Goal: Task Accomplishment & Management: Manage account settings

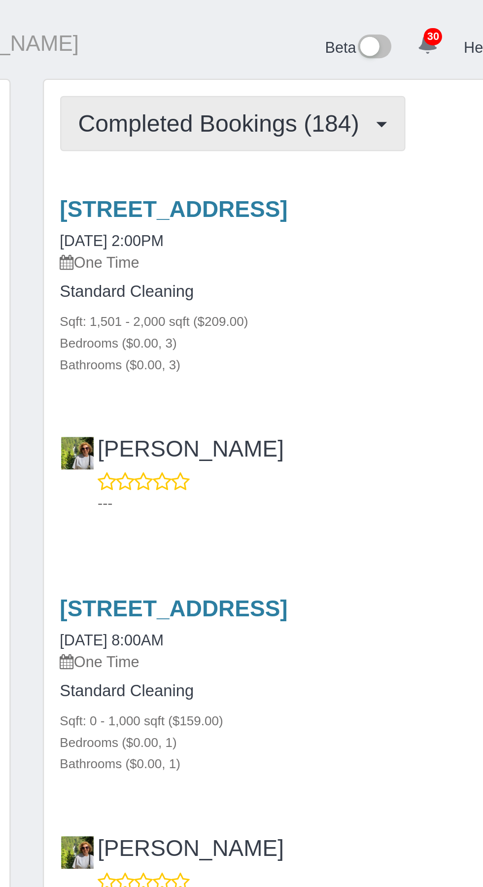
click at [316, 63] on span "Completed Bookings (184)" at bounding box center [273, 56] width 133 height 12
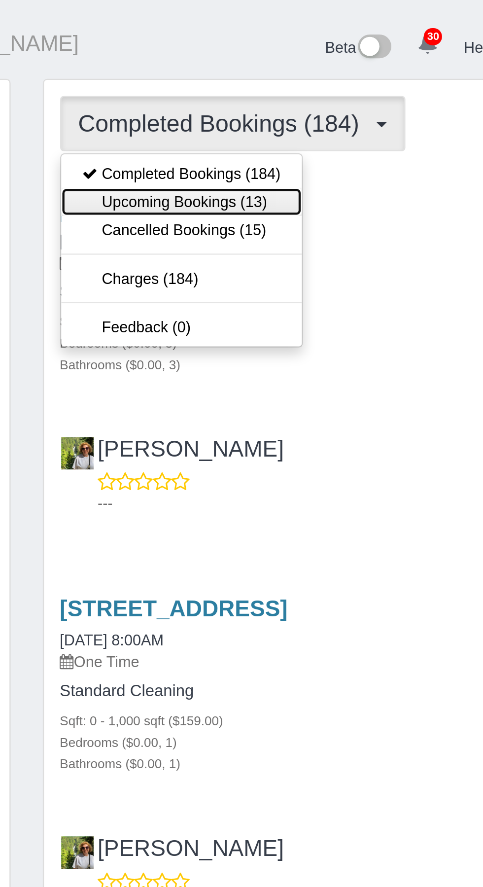
click at [288, 99] on link "Upcoming Bookings (13)" at bounding box center [254, 92] width 110 height 13
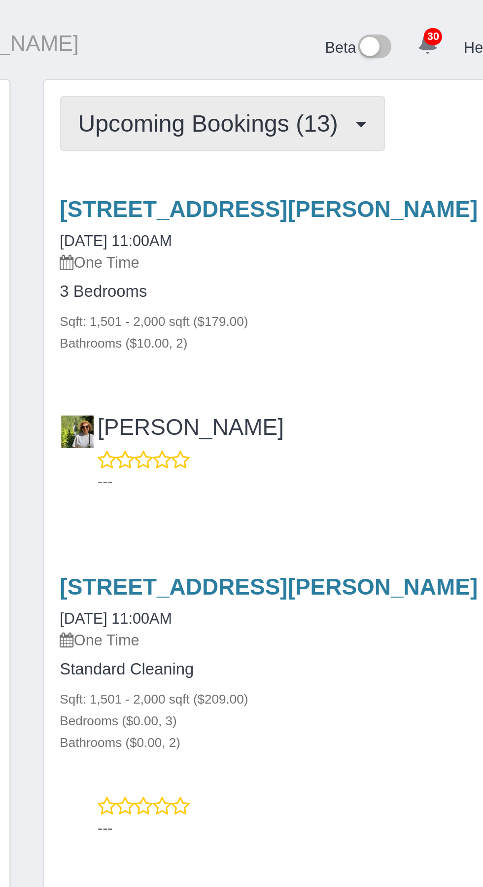
click at [306, 63] on span "Upcoming Bookings (13)" at bounding box center [269, 56] width 124 height 12
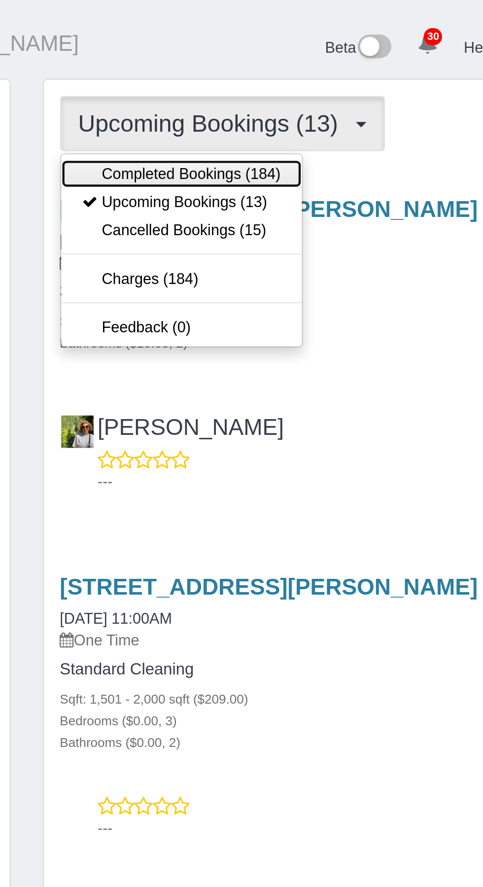
click at [271, 86] on link "Completed Bookings (184)" at bounding box center [254, 79] width 110 height 13
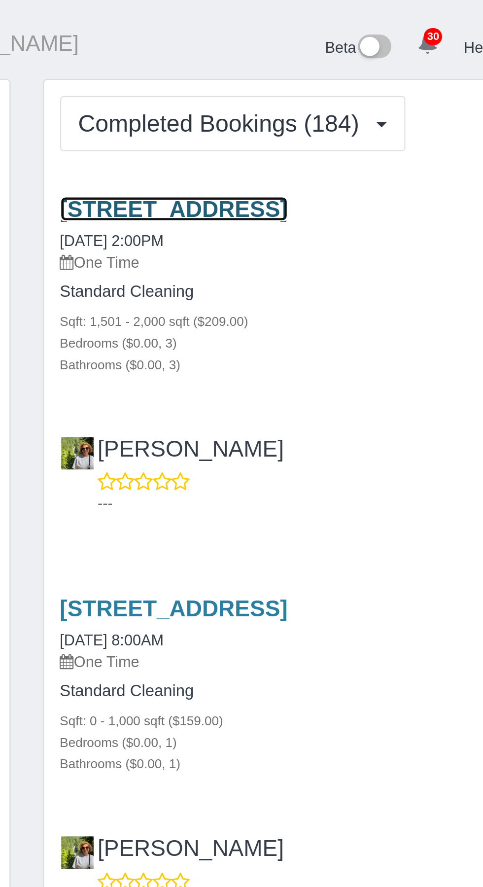
click at [303, 101] on link "[STREET_ADDRESS]" at bounding box center [251, 95] width 104 height 11
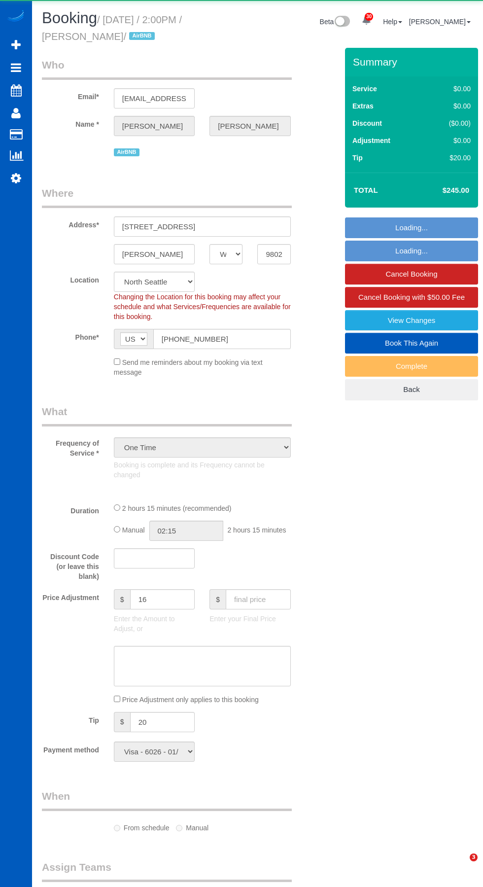
select select "WA"
select select "string:fspay-5441cce4-d2fe-40b9-bdc4-a64cefa5af6f"
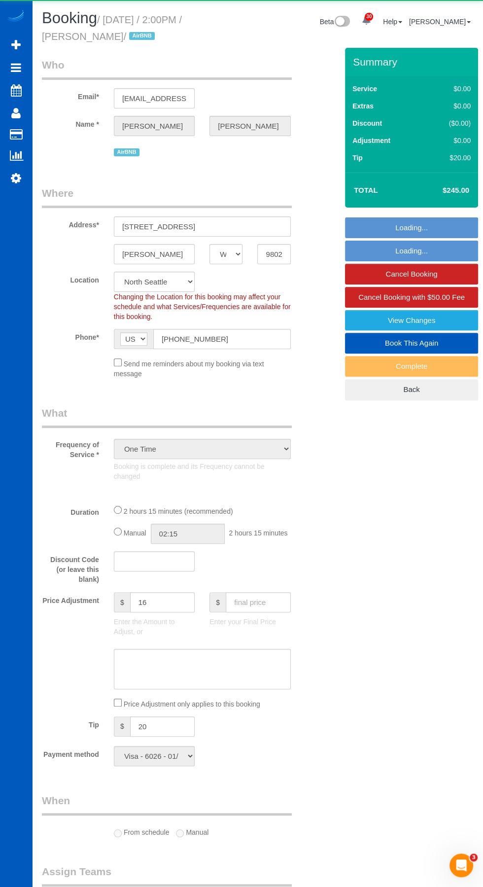
select select "object:1067"
select select "199"
select select "1501"
select select "3"
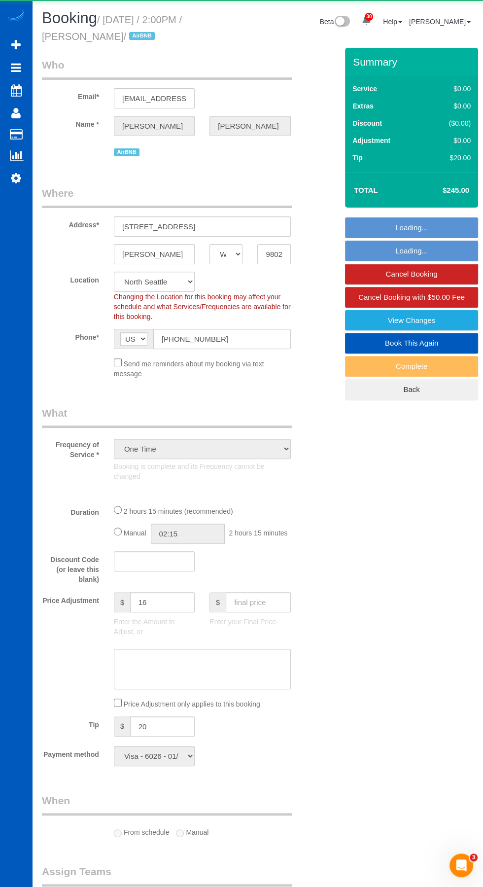
select select "spot1"
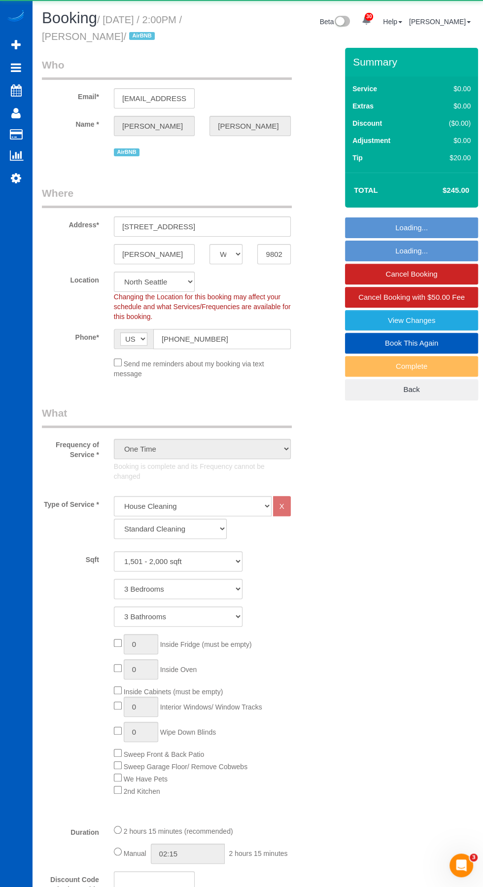
select select "1501"
select select "3"
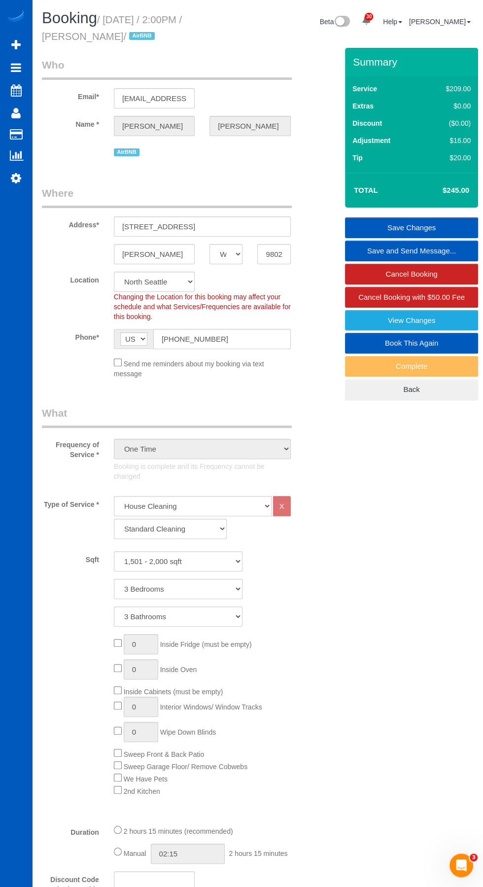
click at [425, 342] on link "Book This Again" at bounding box center [411, 343] width 133 height 21
select select "WA"
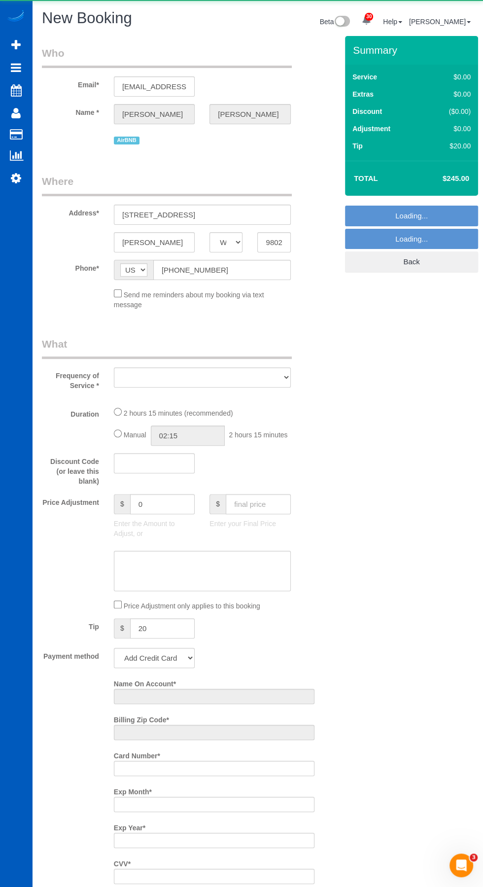
select select "object:1915"
select select "string:fspay-5441cce4-d2fe-40b9-bdc4-a64cefa5af6f"
select select "199"
select select "1501"
select select "3"
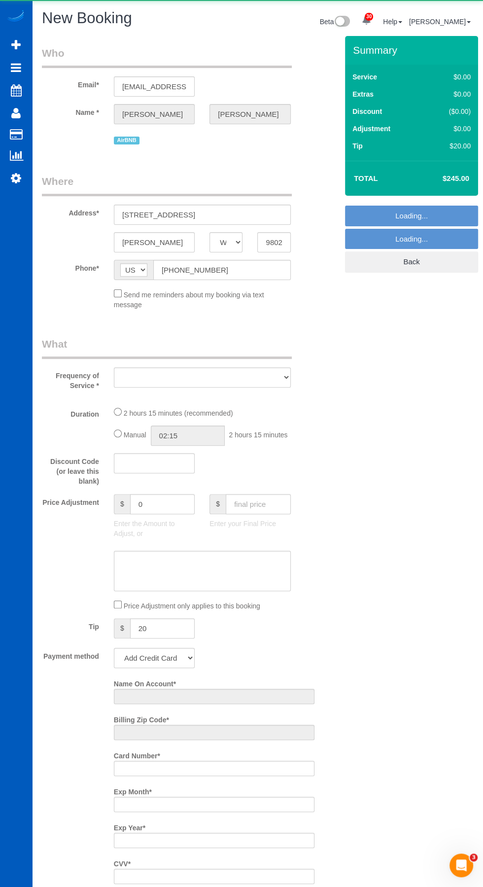
select select "3"
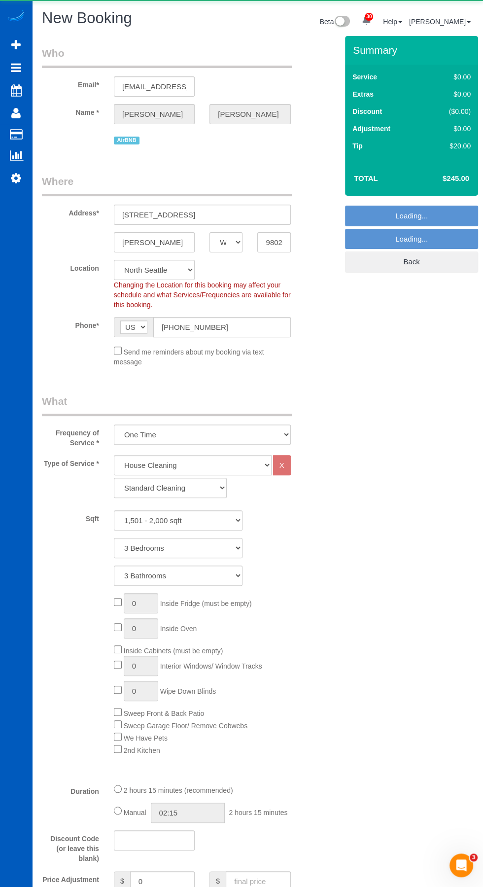
select select "object:2143"
select select "1501"
select select "3"
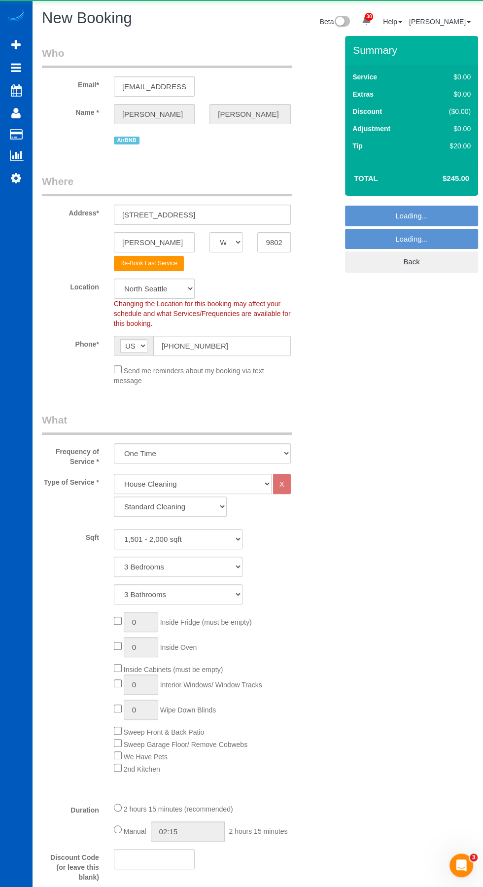
select select "object:2153"
select select "1501"
select select "3"
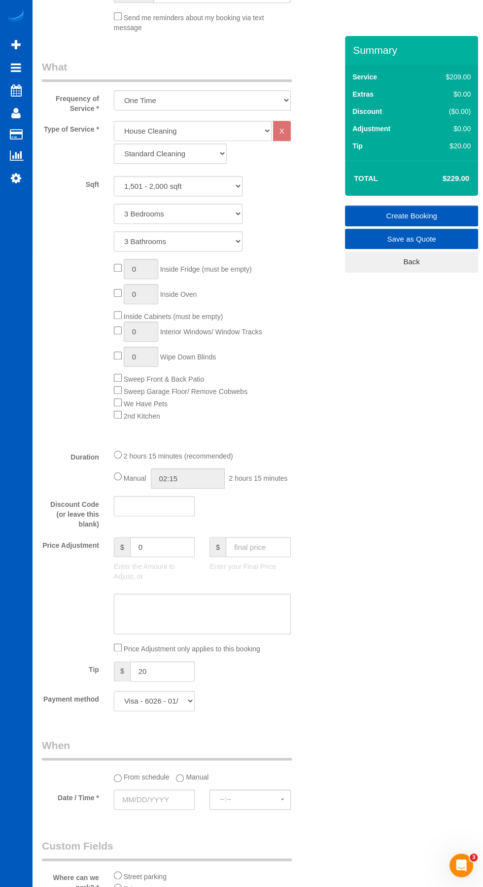
scroll to position [353, 0]
click at [173, 673] on input "20" at bounding box center [162, 672] width 65 height 20
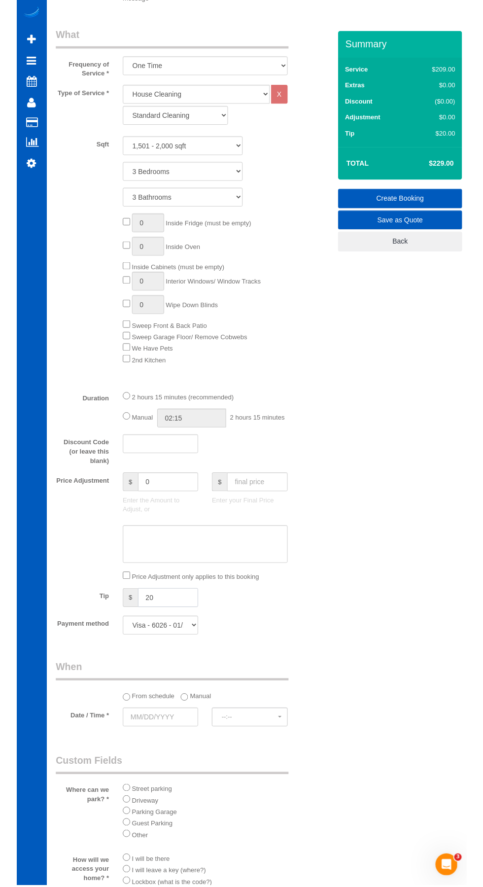
scroll to position [380, 0]
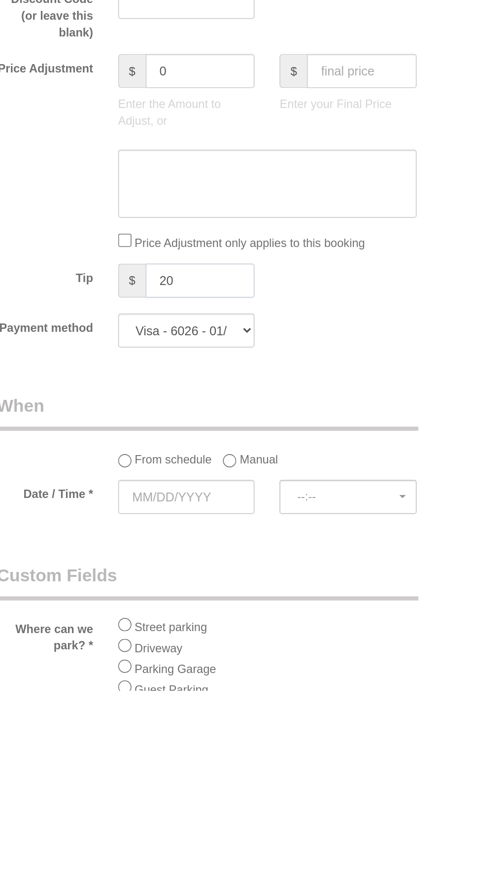
type input "2"
click at [267, 703] on div "Who Email* meagsoschill@yahoo.com Name * Meaghan Schillinger AirBNB Where Addre…" at bounding box center [179, 518] width 288 height 1725
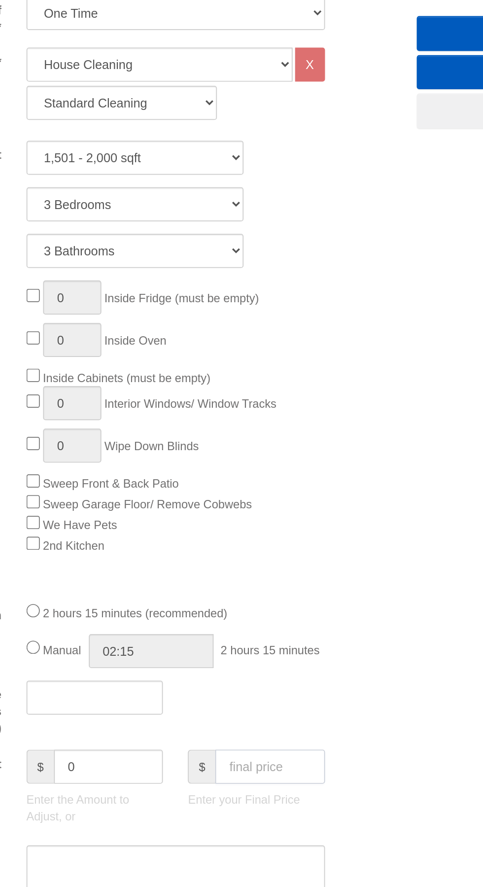
click at [265, 656] on input "text" at bounding box center [258, 651] width 65 height 20
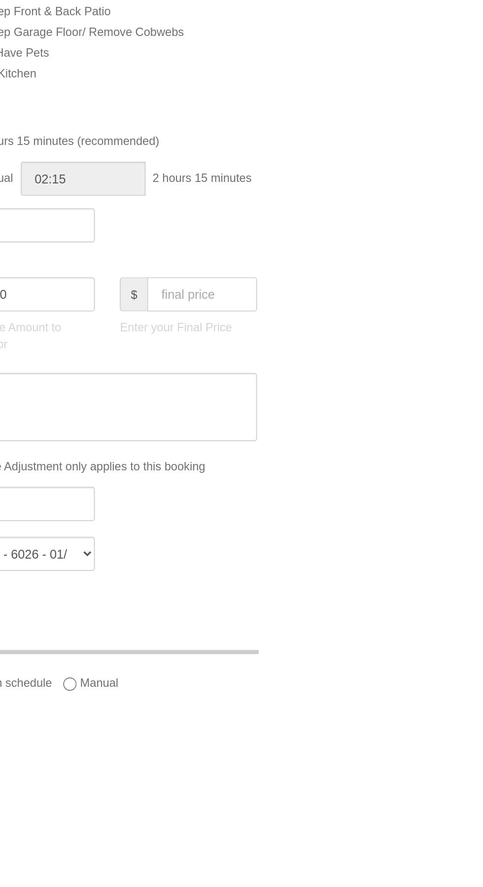
scroll to position [250, 0]
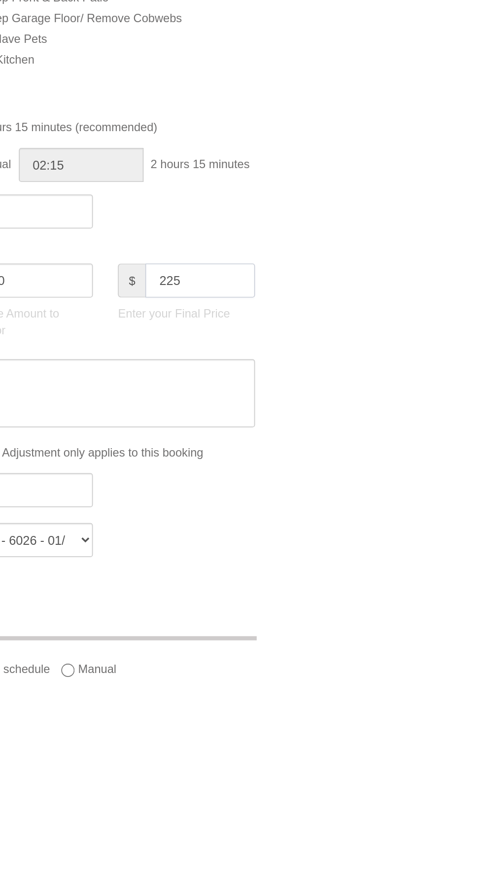
type input "225"
click at [373, 685] on div "Who Email* meagsoschill@yahoo.com Name * Meaghan Schillinger AirBNB Where Addre…" at bounding box center [258, 648] width 432 height 1725
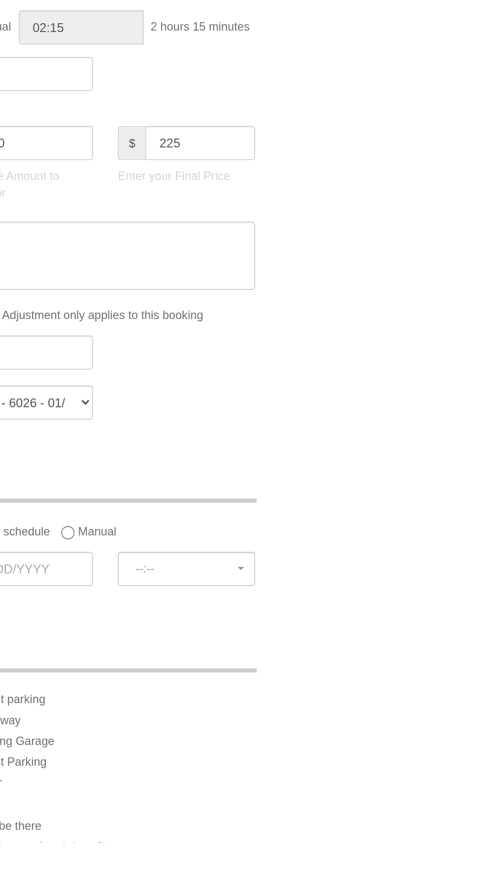
type input "16"
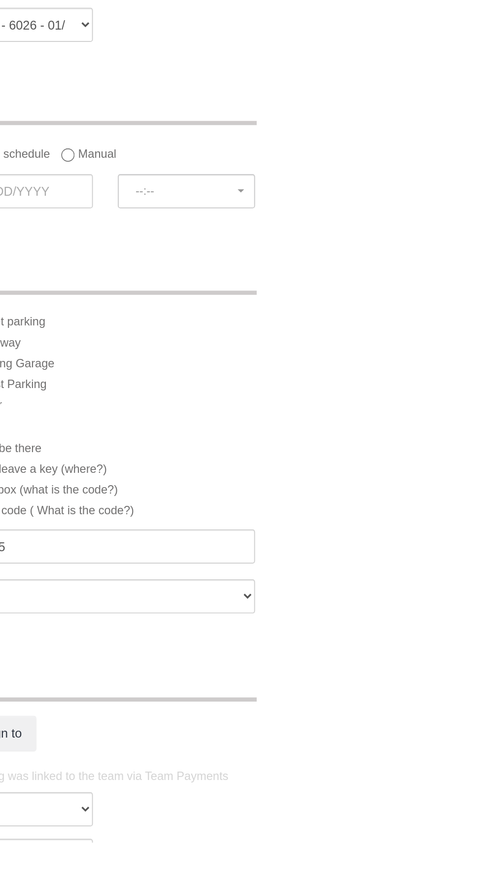
scroll to position [685, 0]
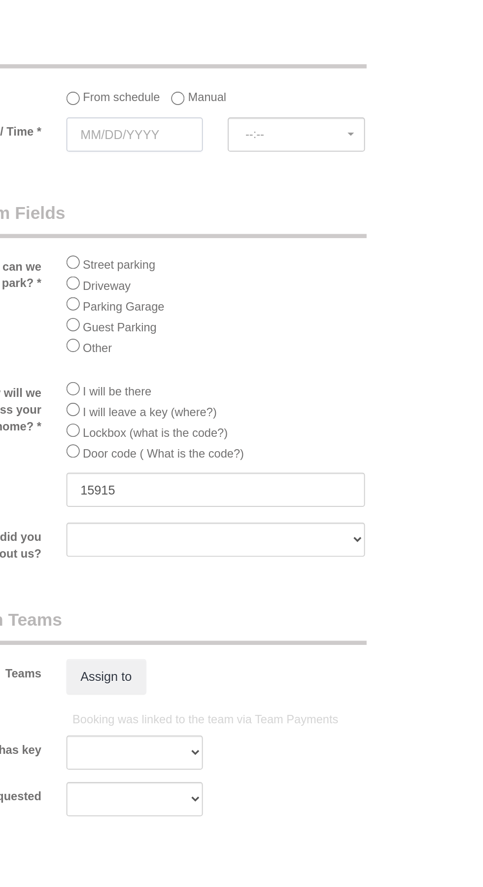
click at [156, 471] on input "text" at bounding box center [154, 468] width 81 height 20
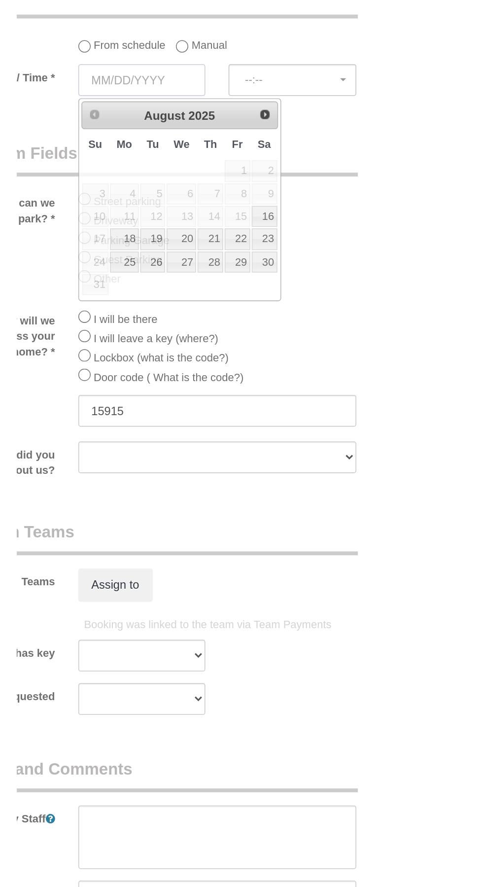
scroll to position [726, 0]
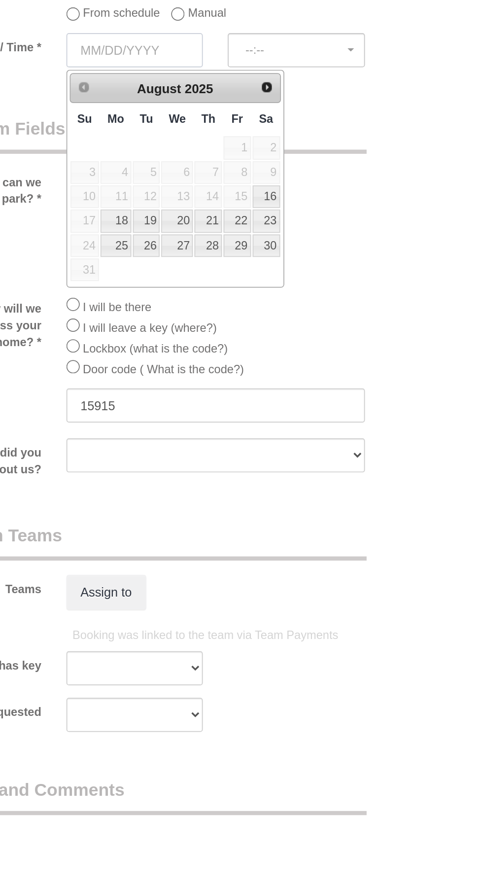
click at [182, 425] on input "text" at bounding box center [154, 427] width 81 height 20
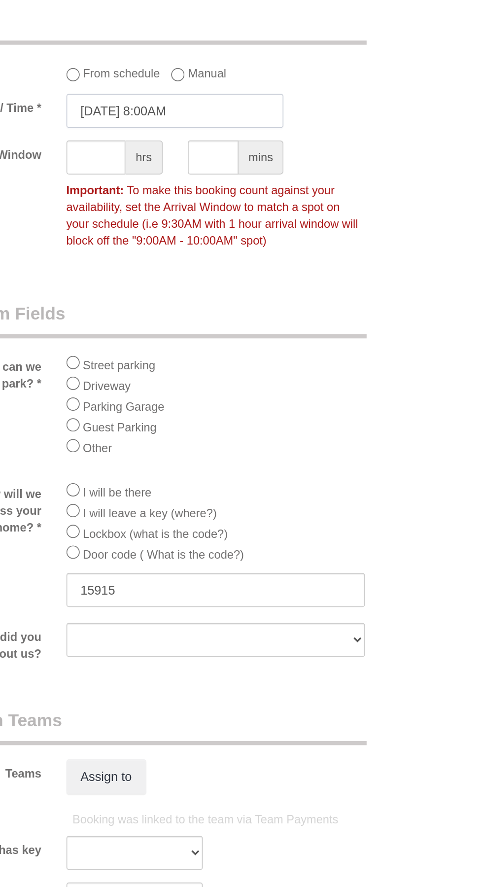
click at [153, 428] on input "08/13/2025 8:00AM" at bounding box center [178, 427] width 129 height 20
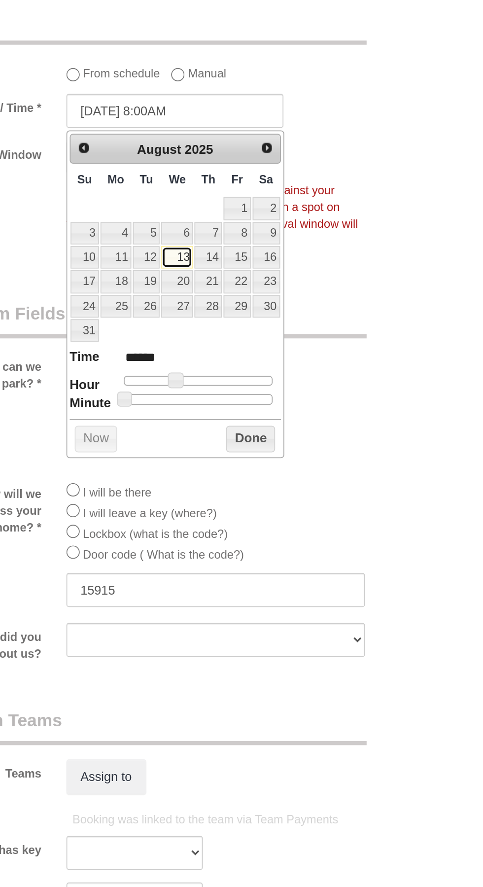
click at [186, 516] on link "13" at bounding box center [179, 514] width 19 height 13
click at [169, 429] on input "08/13/2025 8:00AM" at bounding box center [178, 427] width 129 height 20
click at [164, 432] on input "08/13/2025 8:00AM" at bounding box center [178, 427] width 129 height 20
click at [181, 427] on input "08/13/2025 2:00AM" at bounding box center [178, 427] width 129 height 20
type input "08/13/2025 2:00PM"
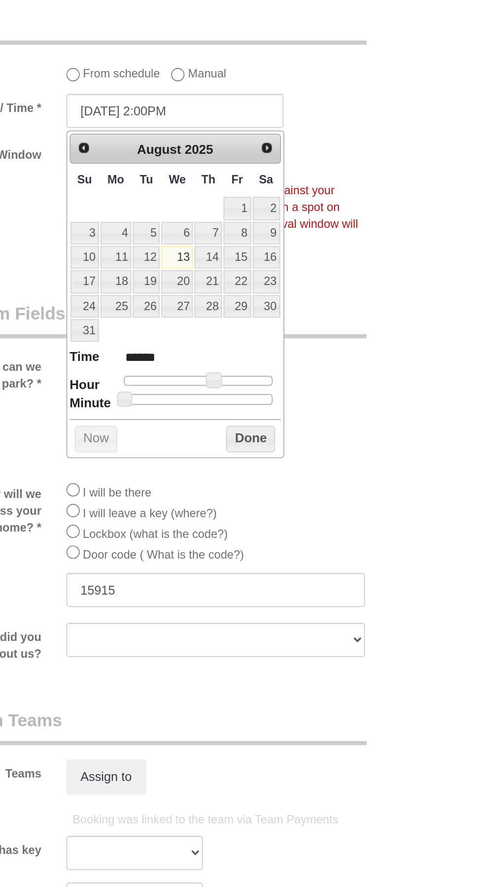
click at [224, 616] on button "Done" at bounding box center [223, 622] width 29 height 16
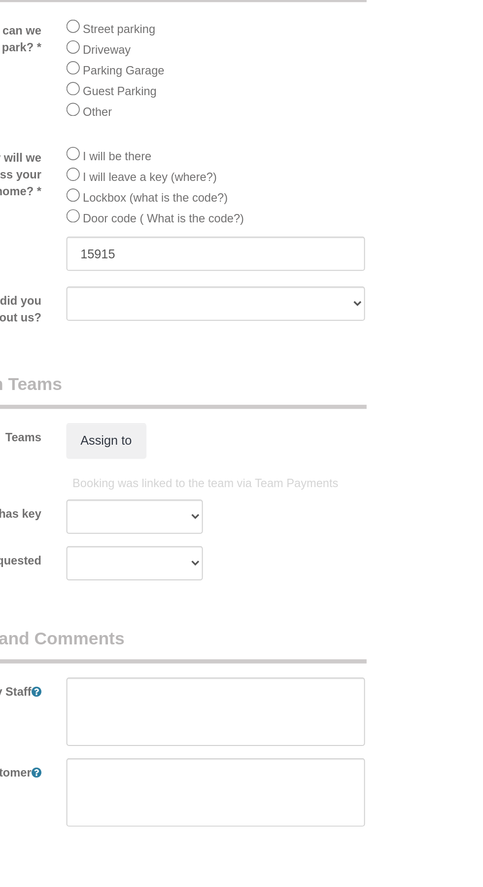
scroll to position [919, 0]
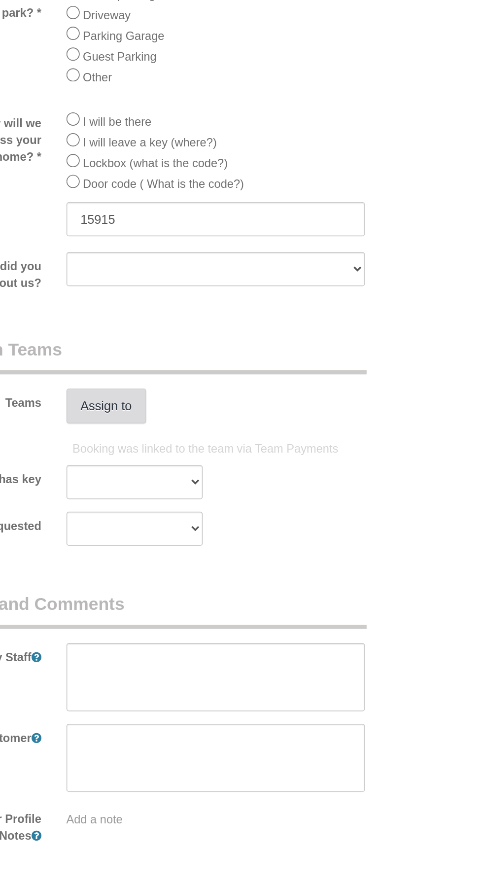
click at [131, 629] on button "Assign to" at bounding box center [137, 628] width 47 height 21
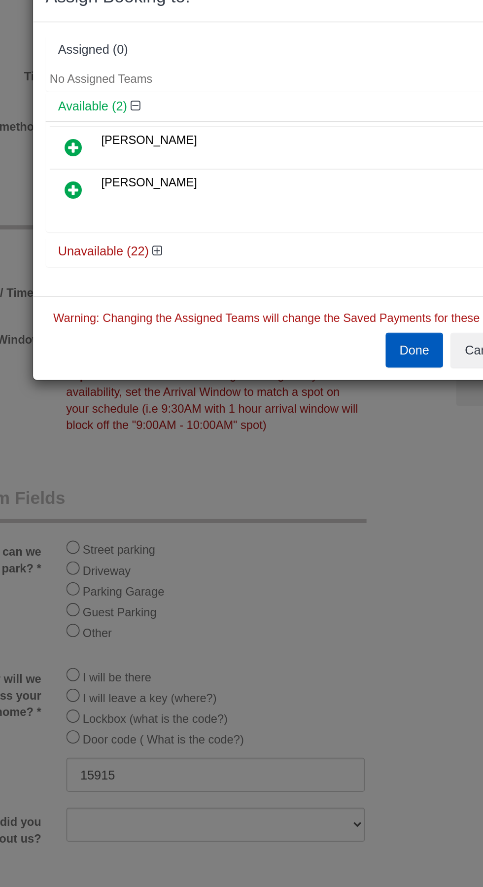
scroll to position [945, 0]
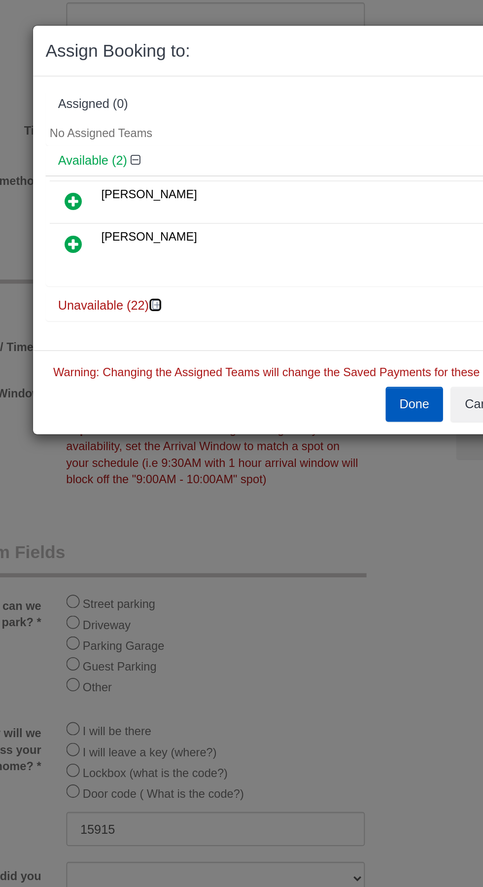
click at [167, 178] on icon at bounding box center [168, 180] width 6 height 7
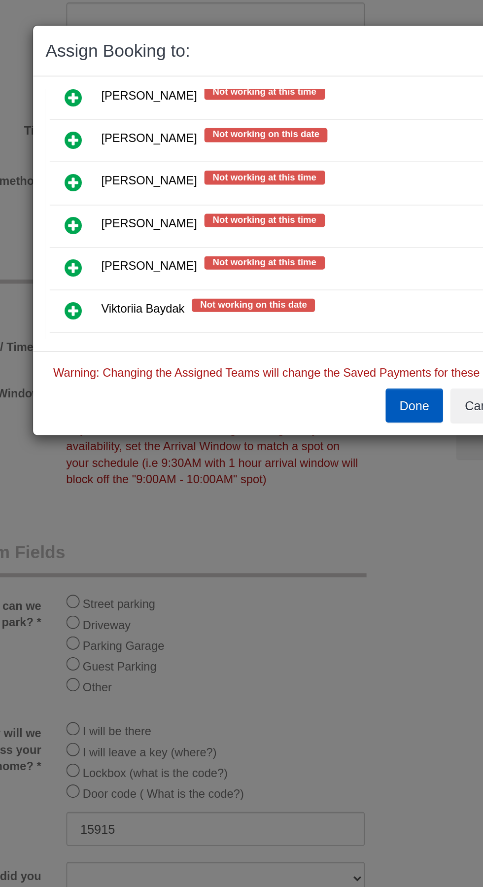
click at [117, 153] on icon at bounding box center [118, 159] width 10 height 12
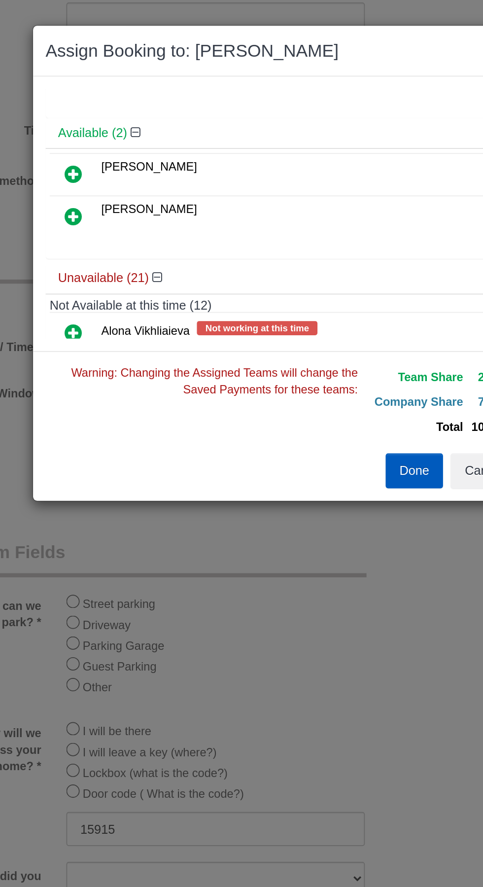
scroll to position [0, 0]
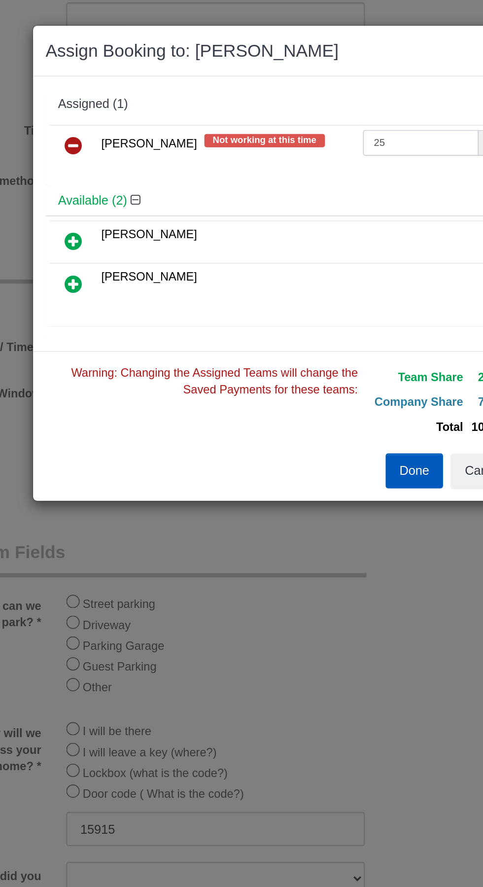
click at [313, 82] on input "25" at bounding box center [324, 84] width 69 height 15
type input "2"
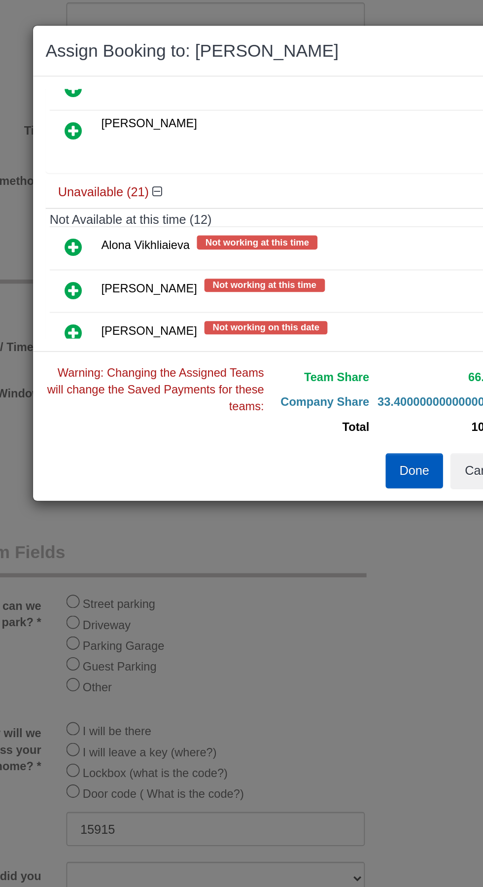
scroll to position [91, 0]
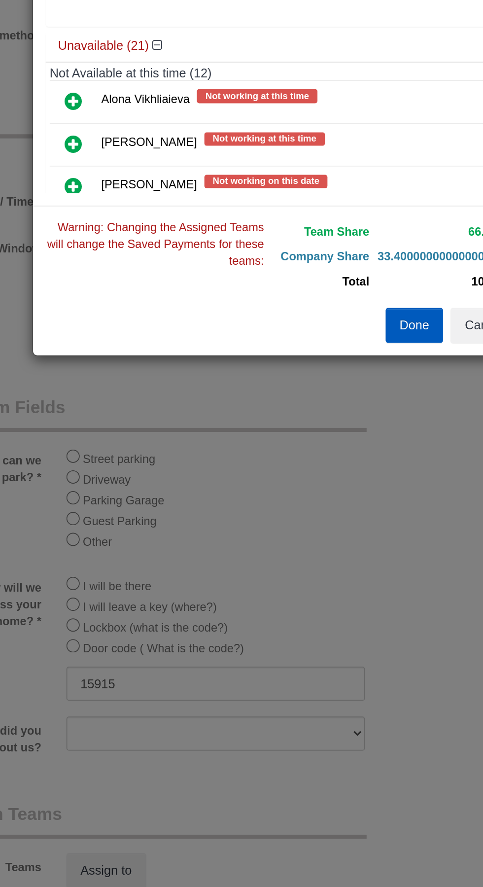
type input "66.67"
click at [318, 285] on button "Done" at bounding box center [320, 279] width 35 height 21
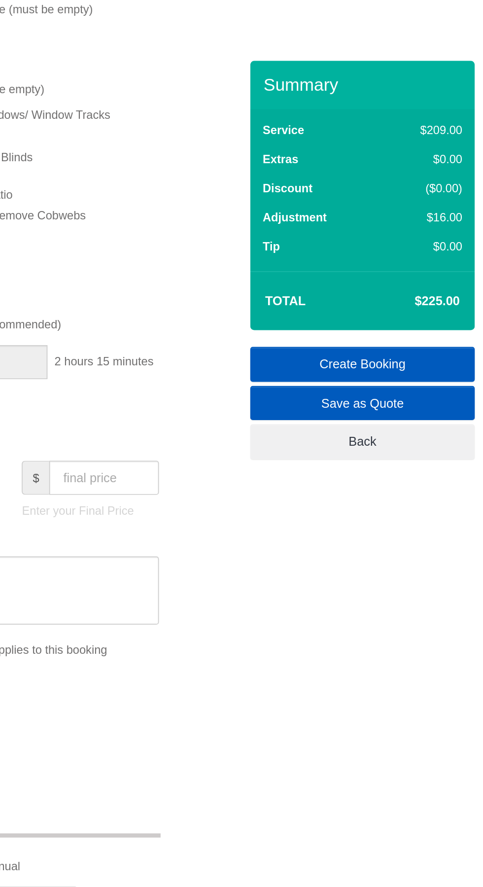
scroll to position [312, 0]
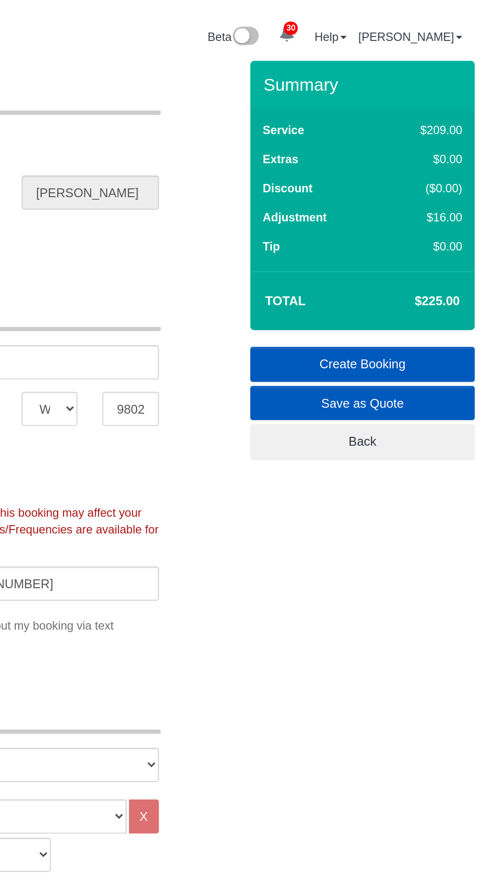
click at [432, 210] on link "Create Booking" at bounding box center [411, 216] width 133 height 21
